Goal: Task Accomplishment & Management: Use online tool/utility

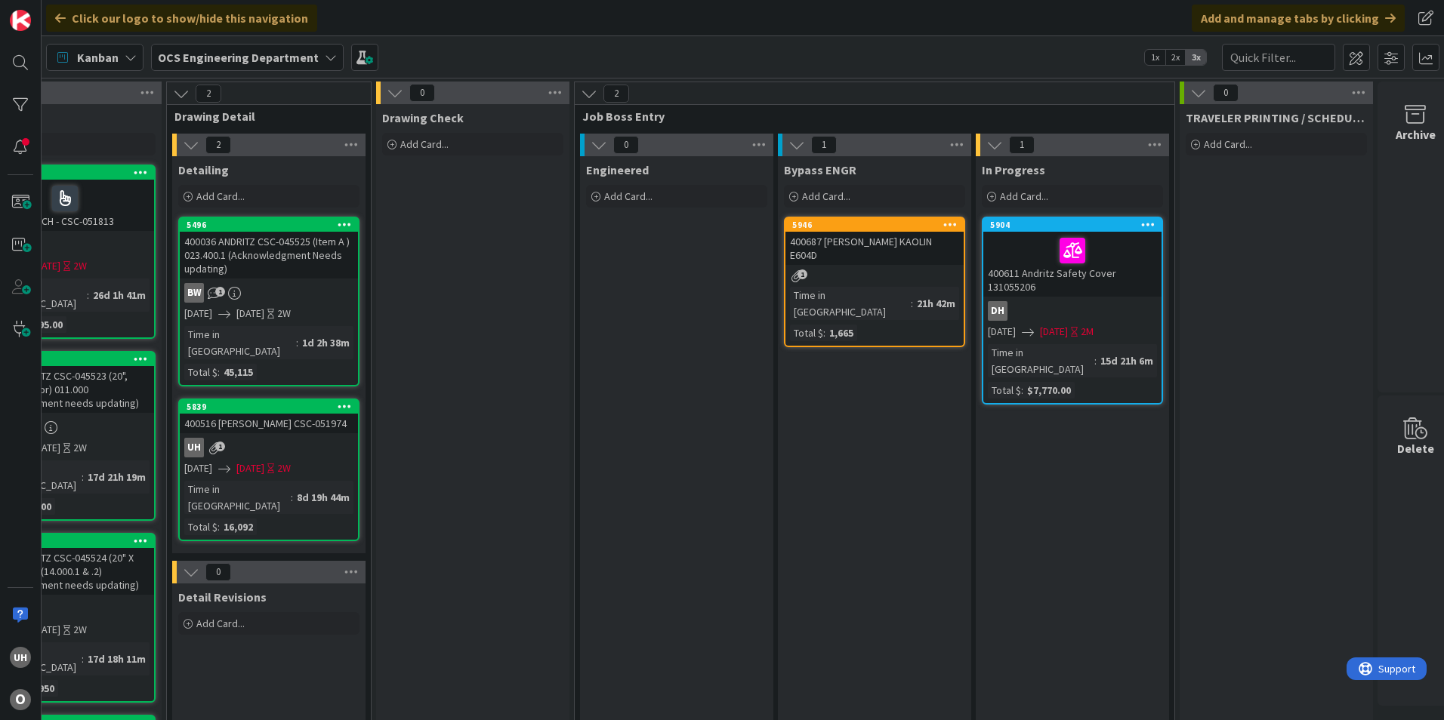
scroll to position [0, 1315]
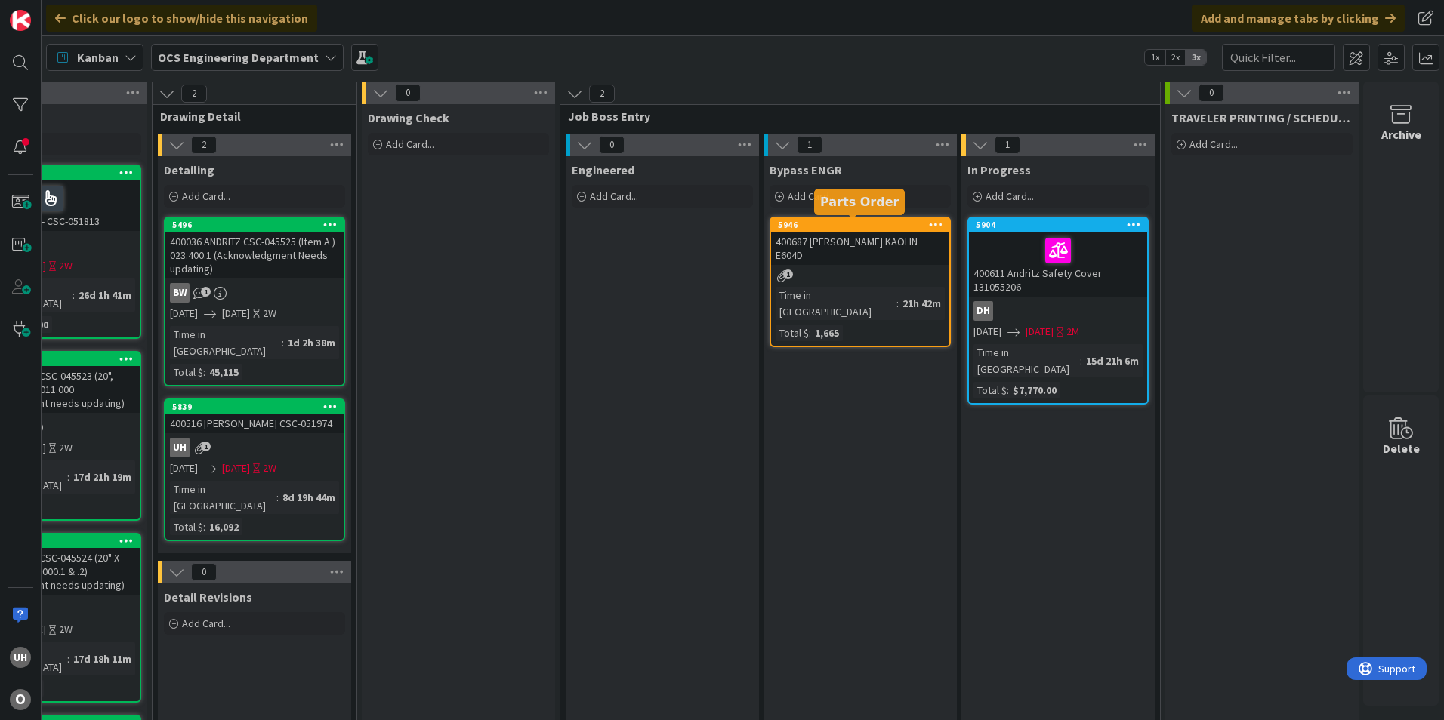
click at [844, 270] on div "1" at bounding box center [860, 276] width 178 height 13
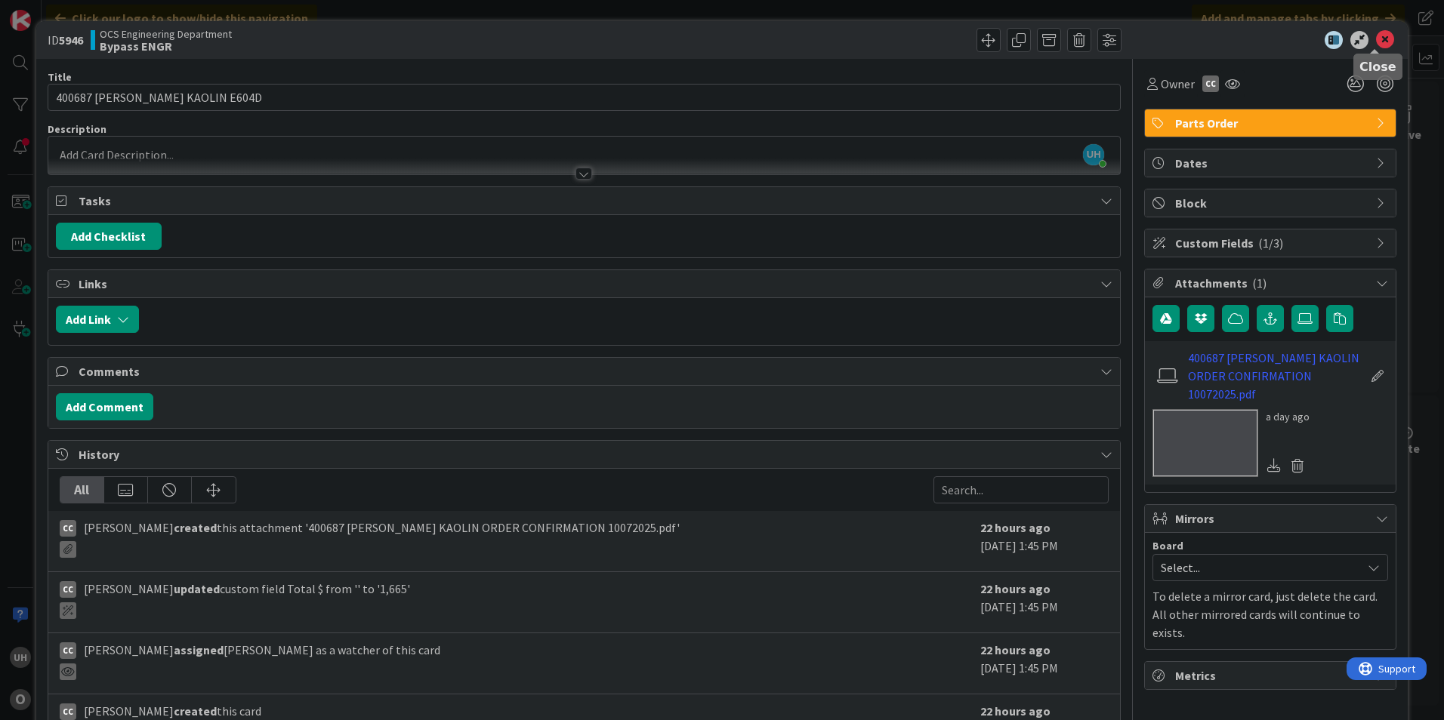
click at [1376, 42] on icon at bounding box center [1385, 40] width 18 height 18
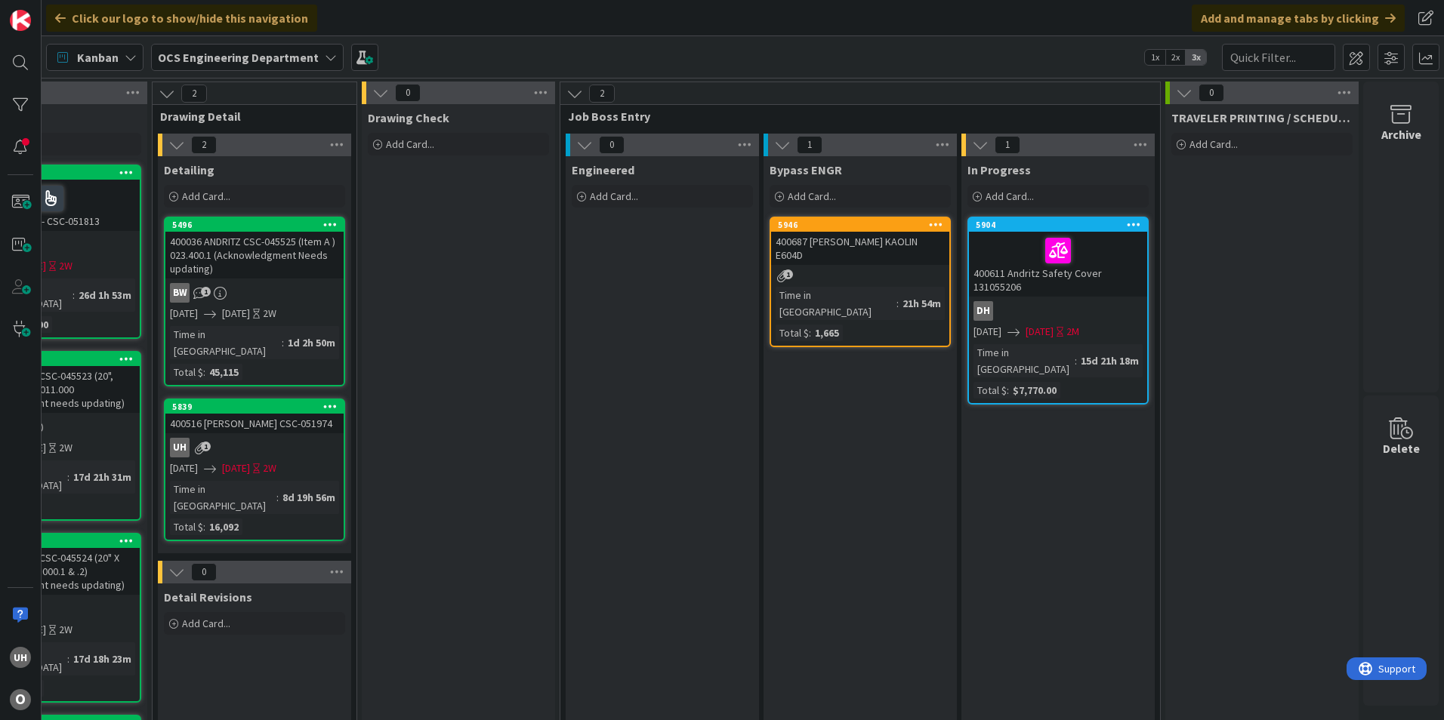
click at [881, 270] on div "1" at bounding box center [860, 276] width 178 height 13
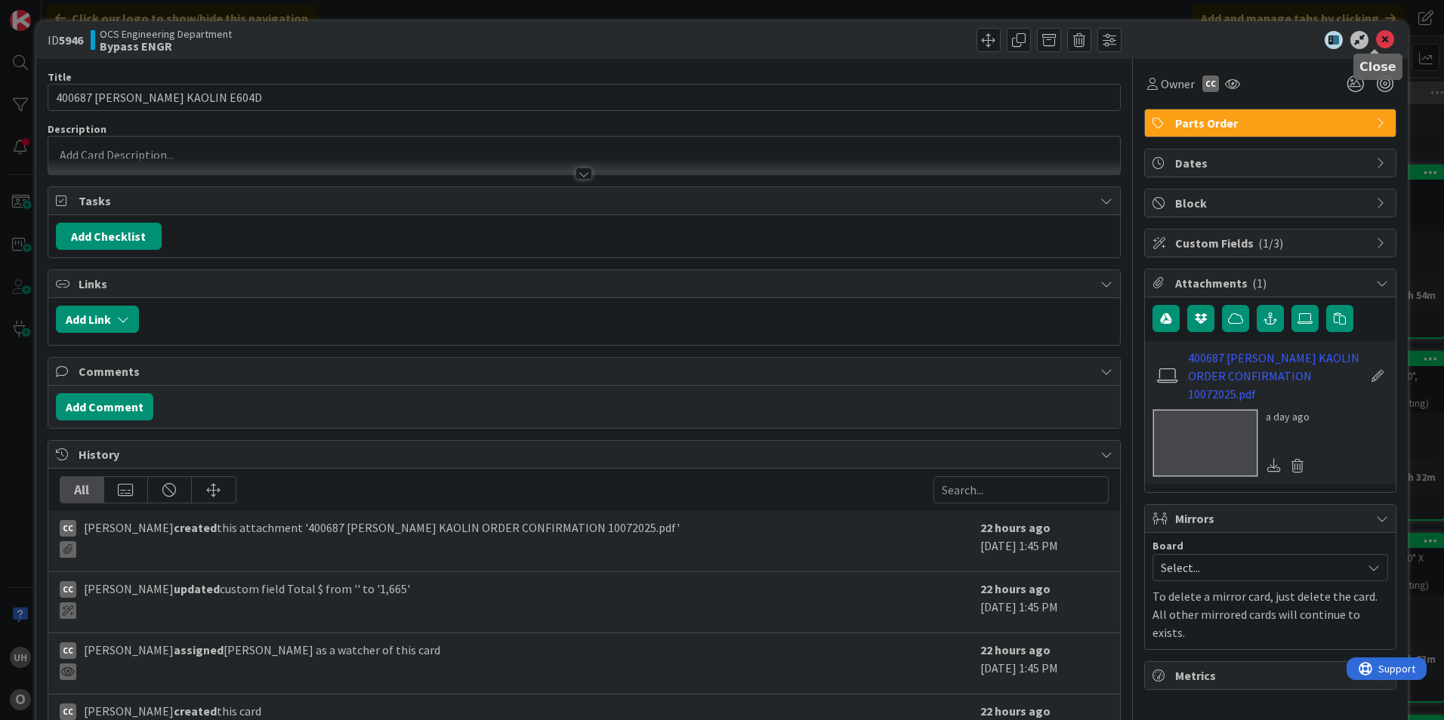
click at [1376, 41] on icon at bounding box center [1385, 40] width 18 height 18
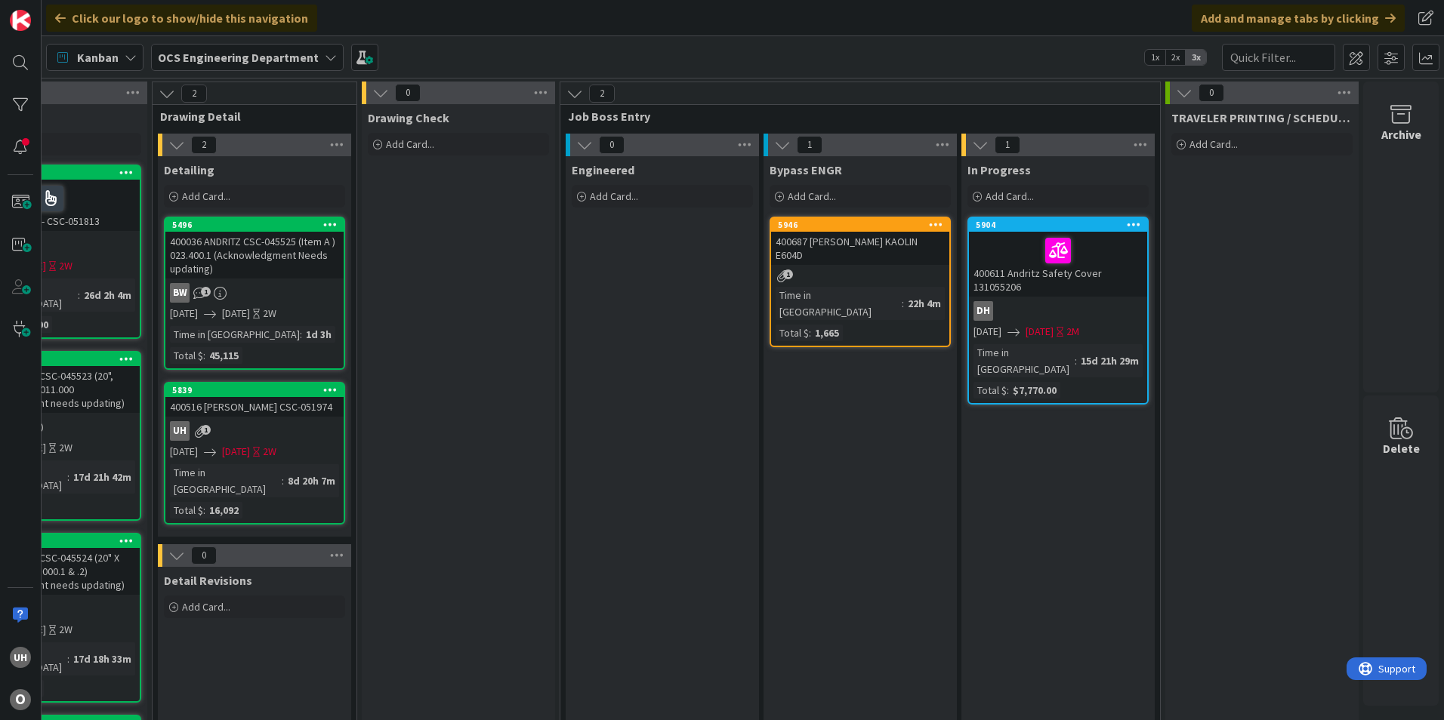
click at [889, 247] on div "400687 [PERSON_NAME] KAOLIN E604D" at bounding box center [860, 248] width 178 height 33
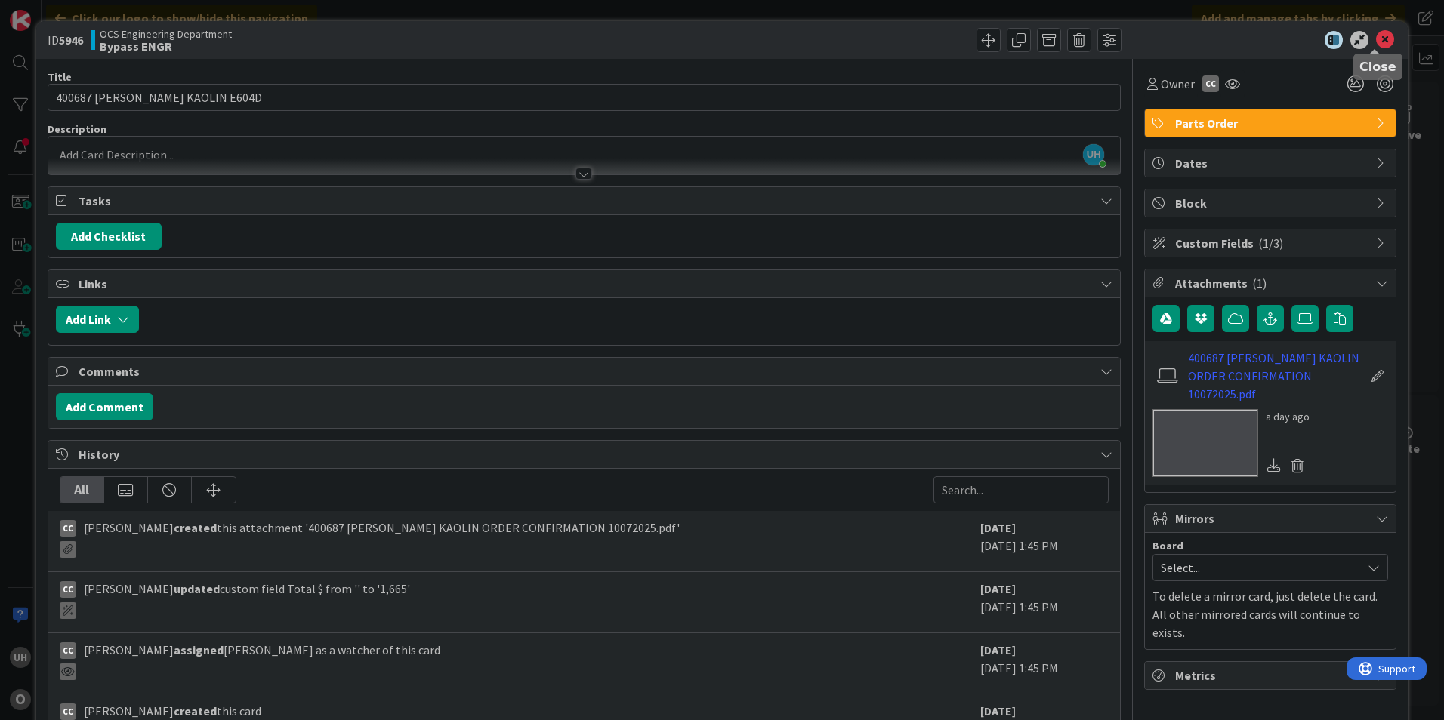
click at [1376, 35] on icon at bounding box center [1385, 40] width 18 height 18
